Goal: Navigation & Orientation: Find specific page/section

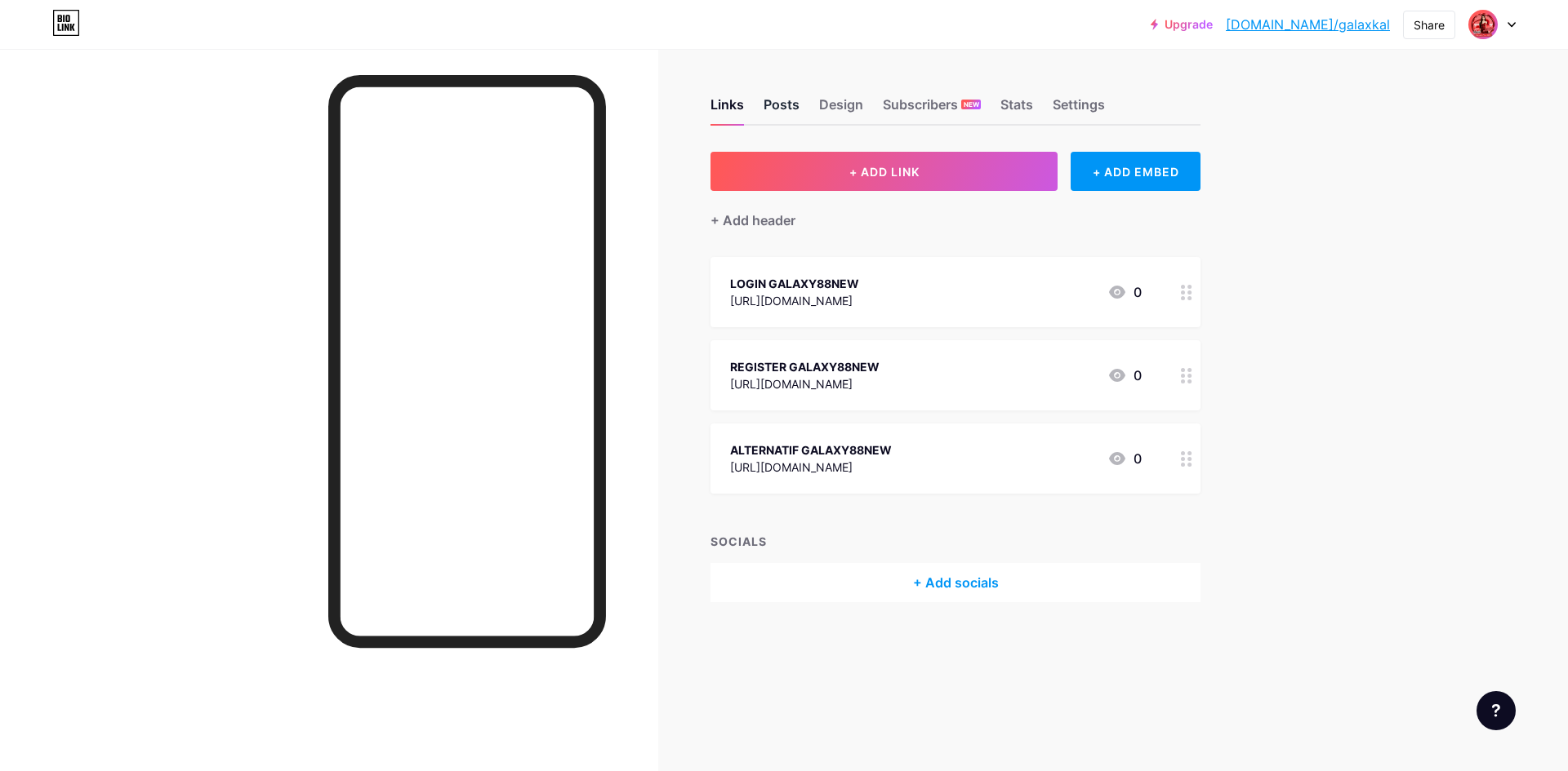
click at [775, 99] on div "Posts" at bounding box center [781, 109] width 36 height 30
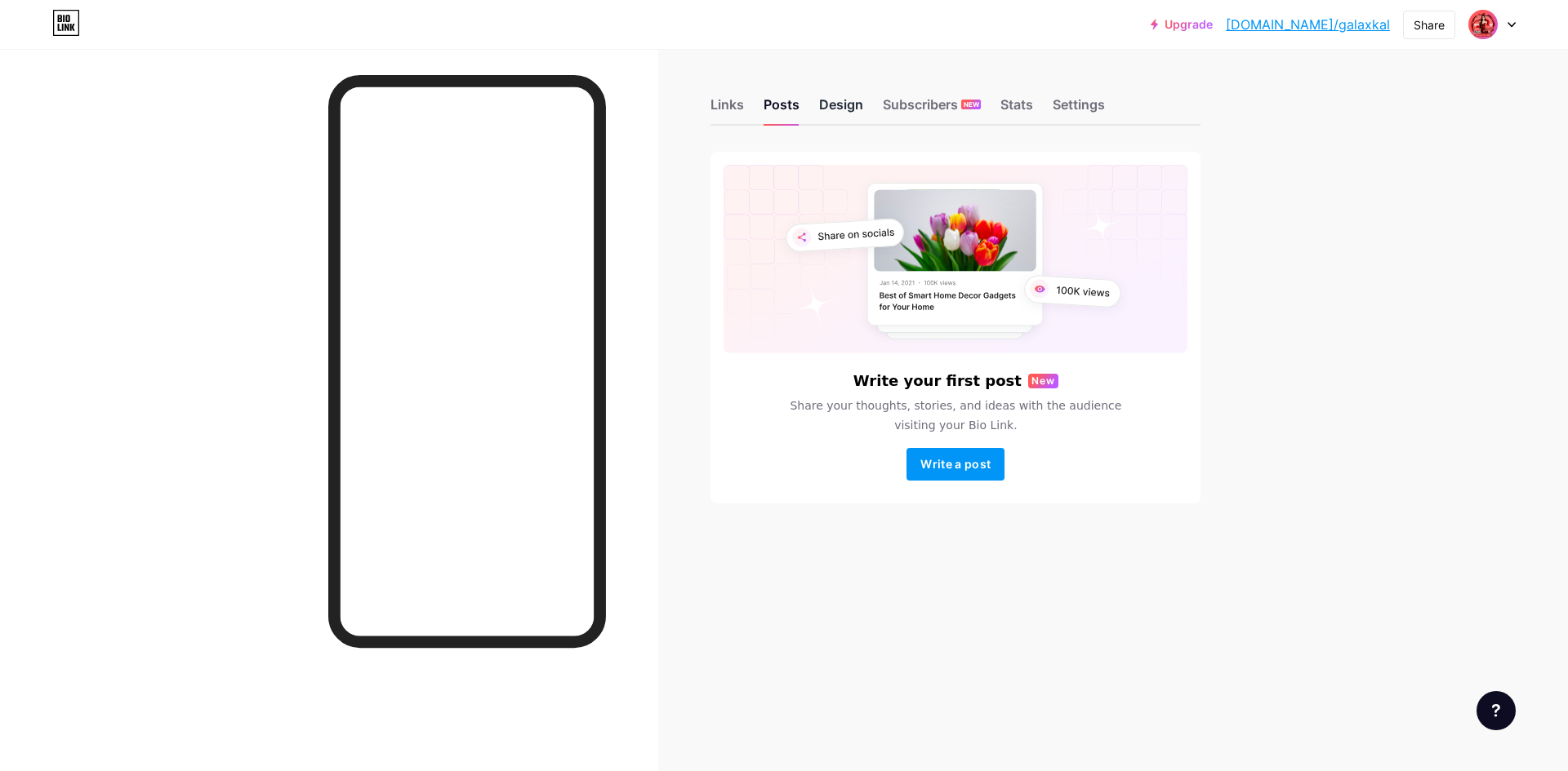
click at [846, 113] on div "Design" at bounding box center [841, 109] width 44 height 30
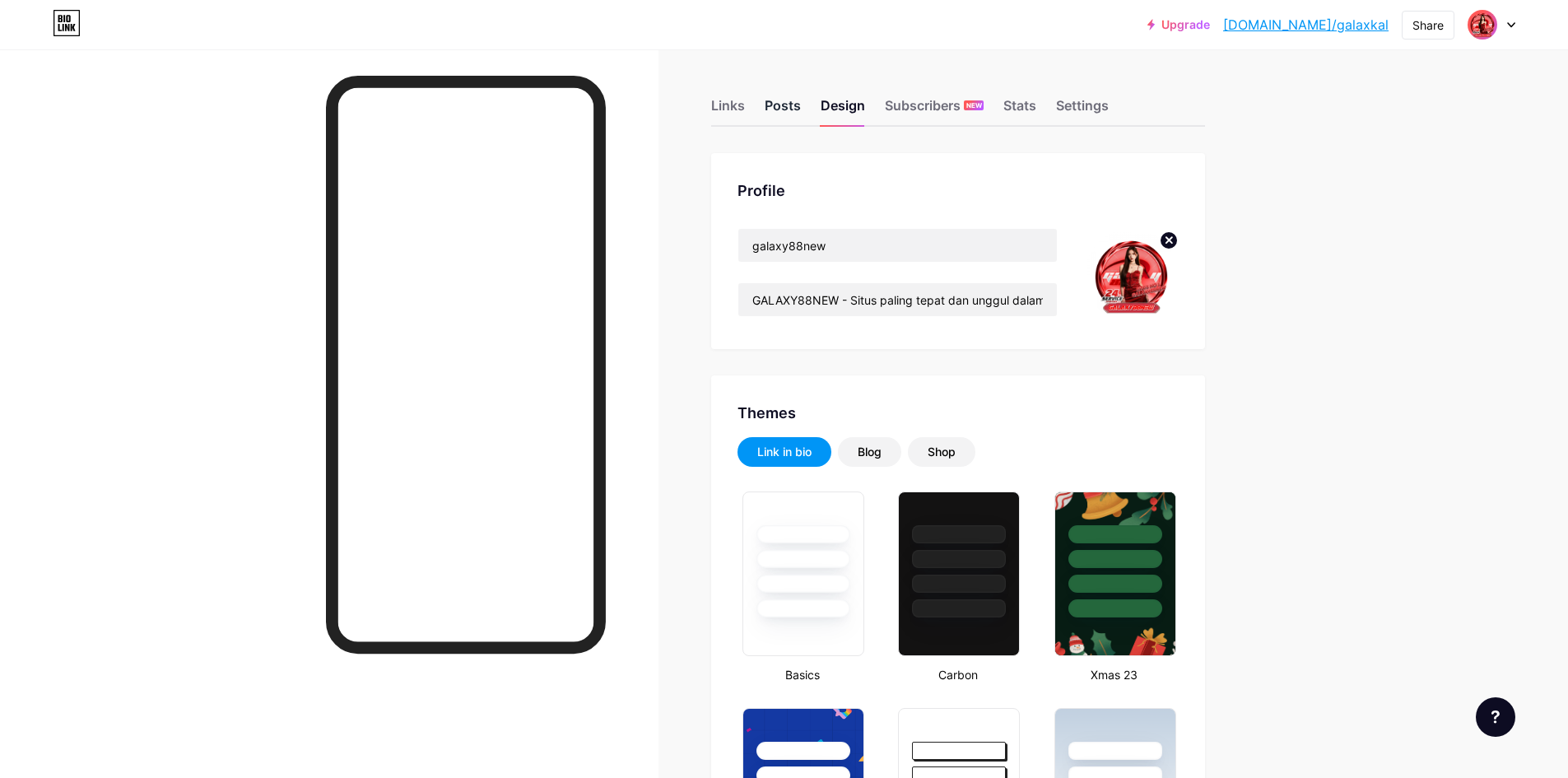
click at [781, 103] on div "Posts" at bounding box center [783, 110] width 36 height 30
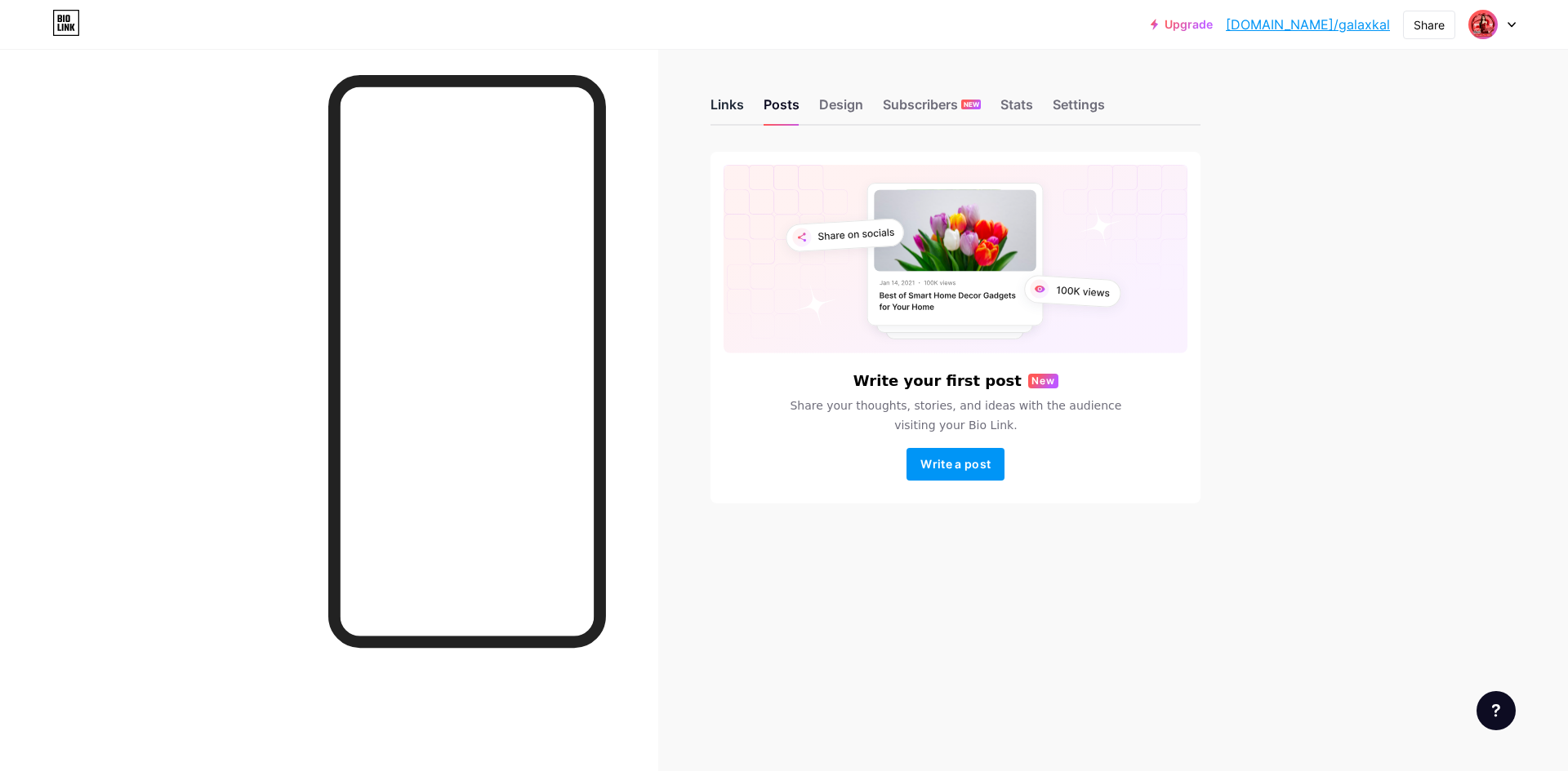
click at [728, 105] on div "Links" at bounding box center [727, 109] width 34 height 30
